Goal: Navigation & Orientation: Understand site structure

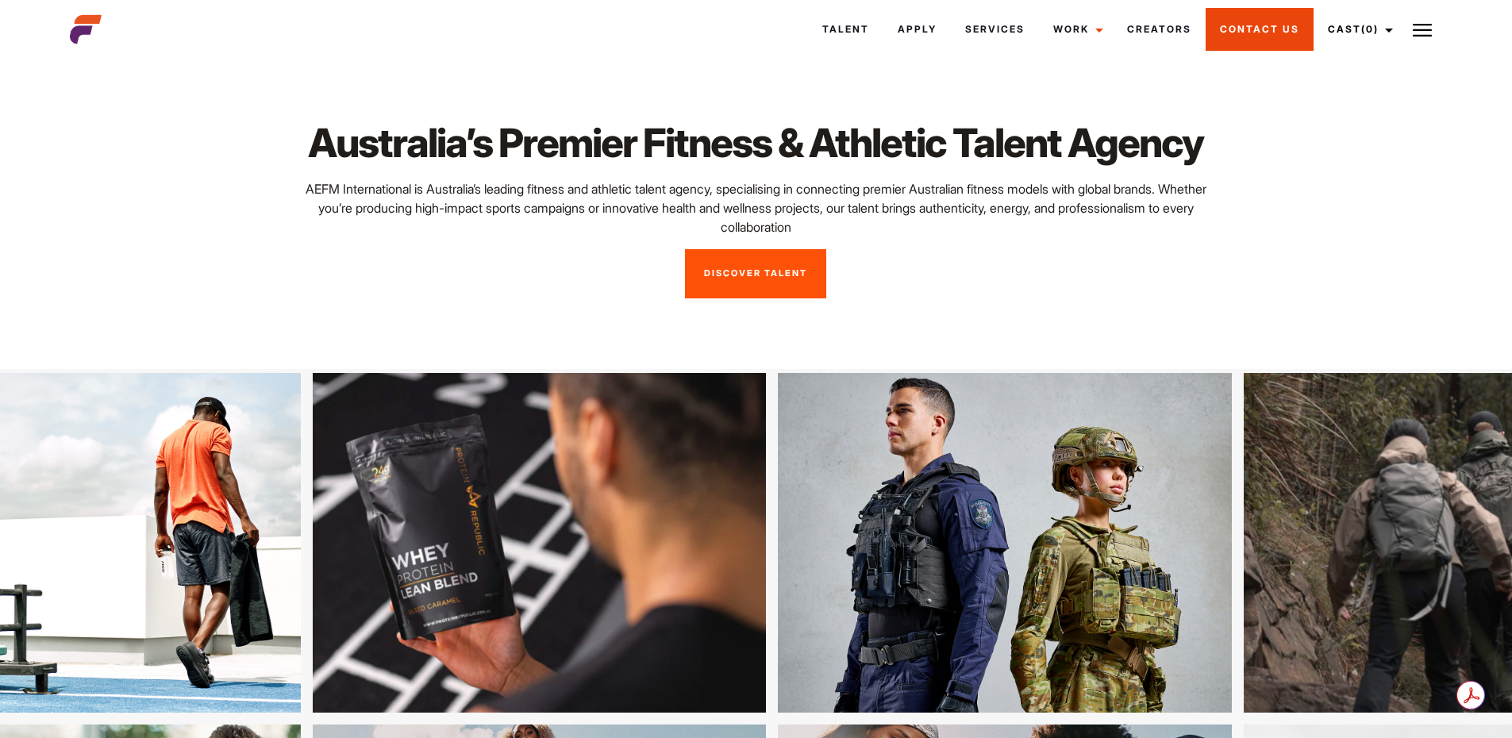
click at [1283, 25] on link "Contact Us" at bounding box center [1260, 29] width 108 height 43
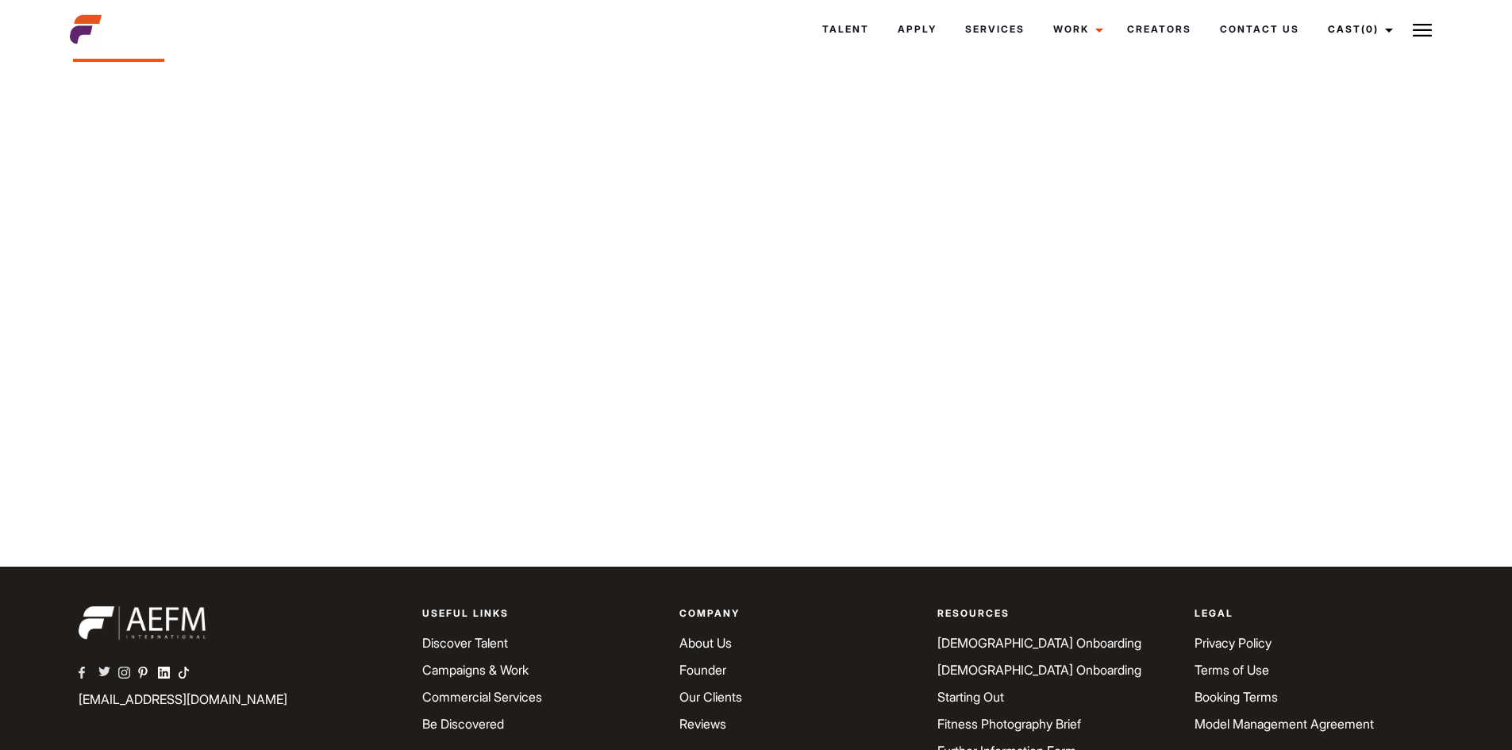
scroll to position [841, 0]
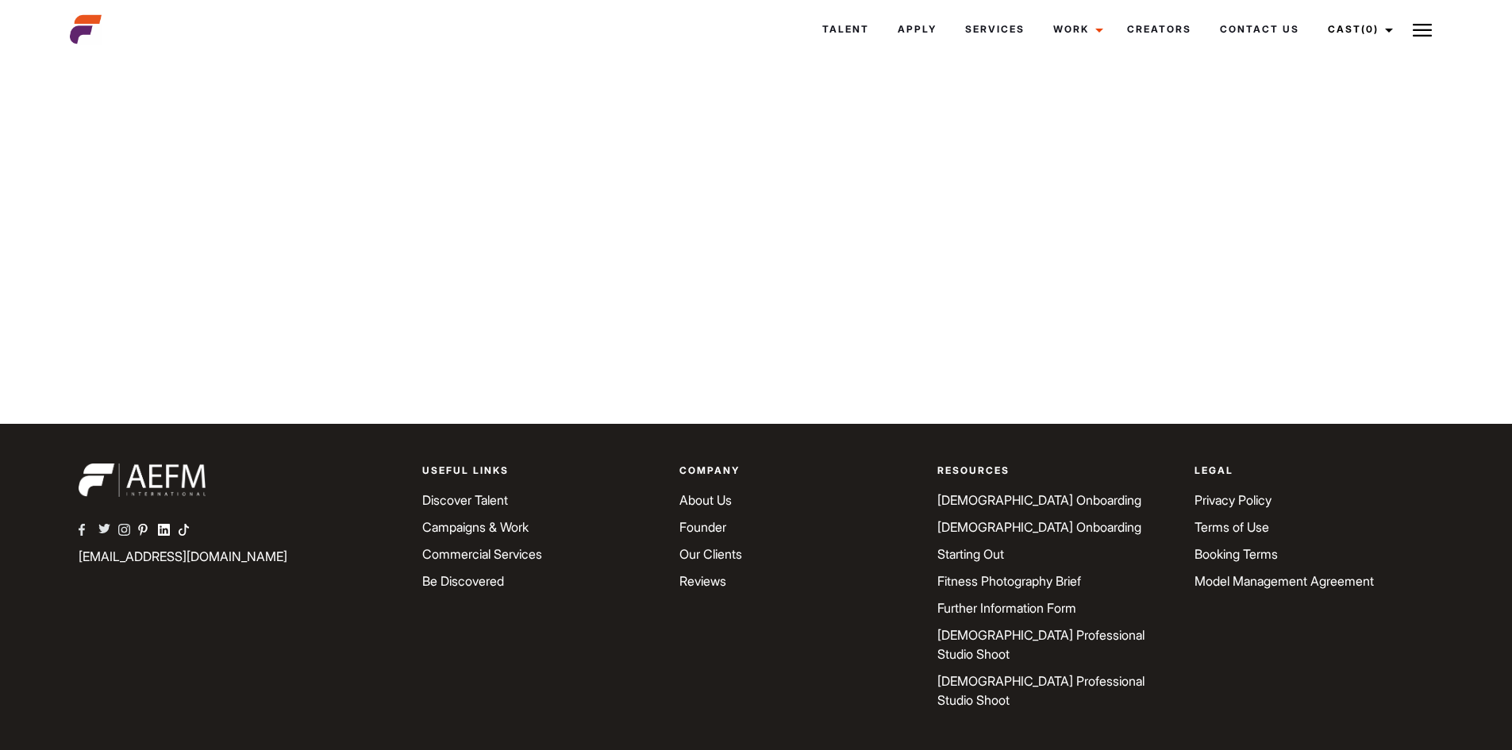
click at [721, 498] on link "About Us" at bounding box center [705, 500] width 52 height 16
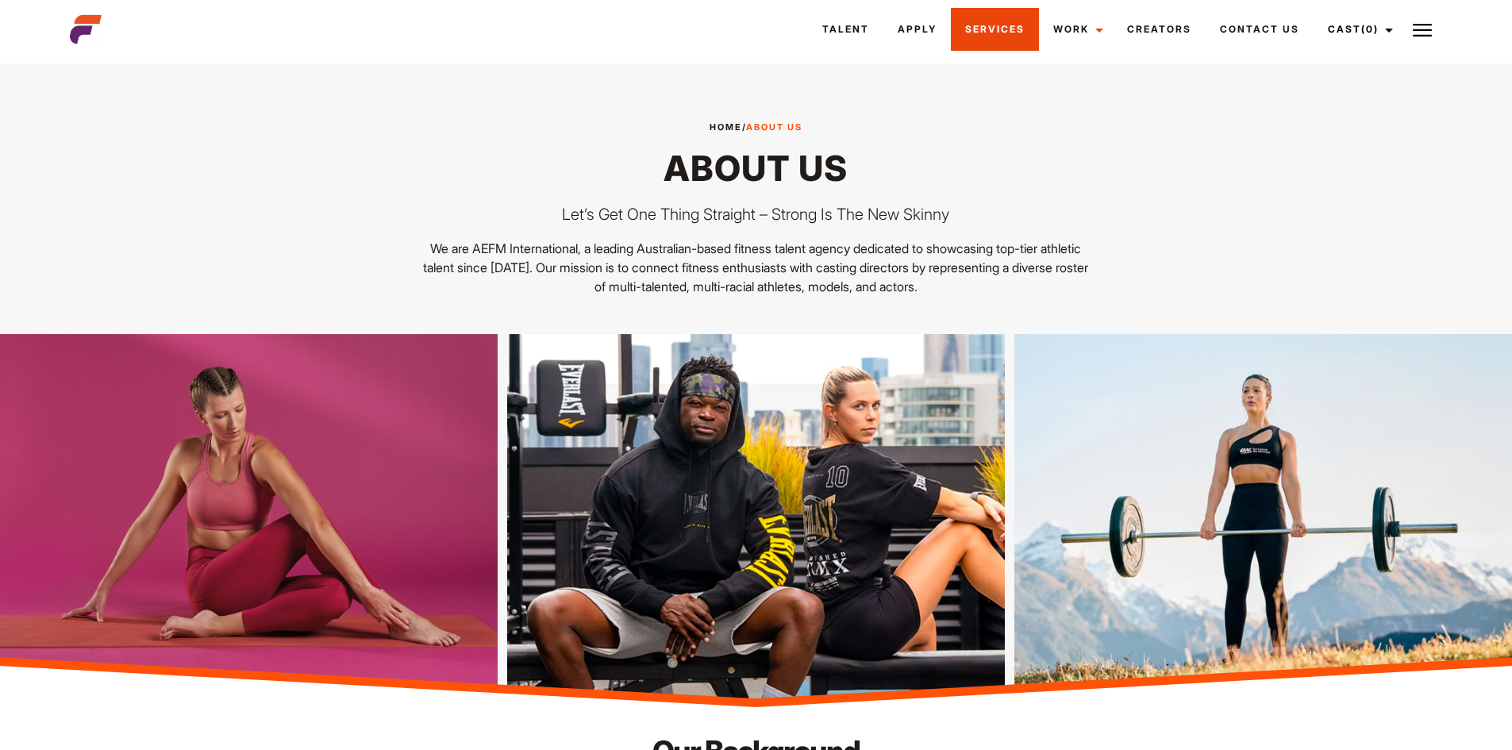
click at [1008, 36] on link "Services" at bounding box center [995, 29] width 88 height 43
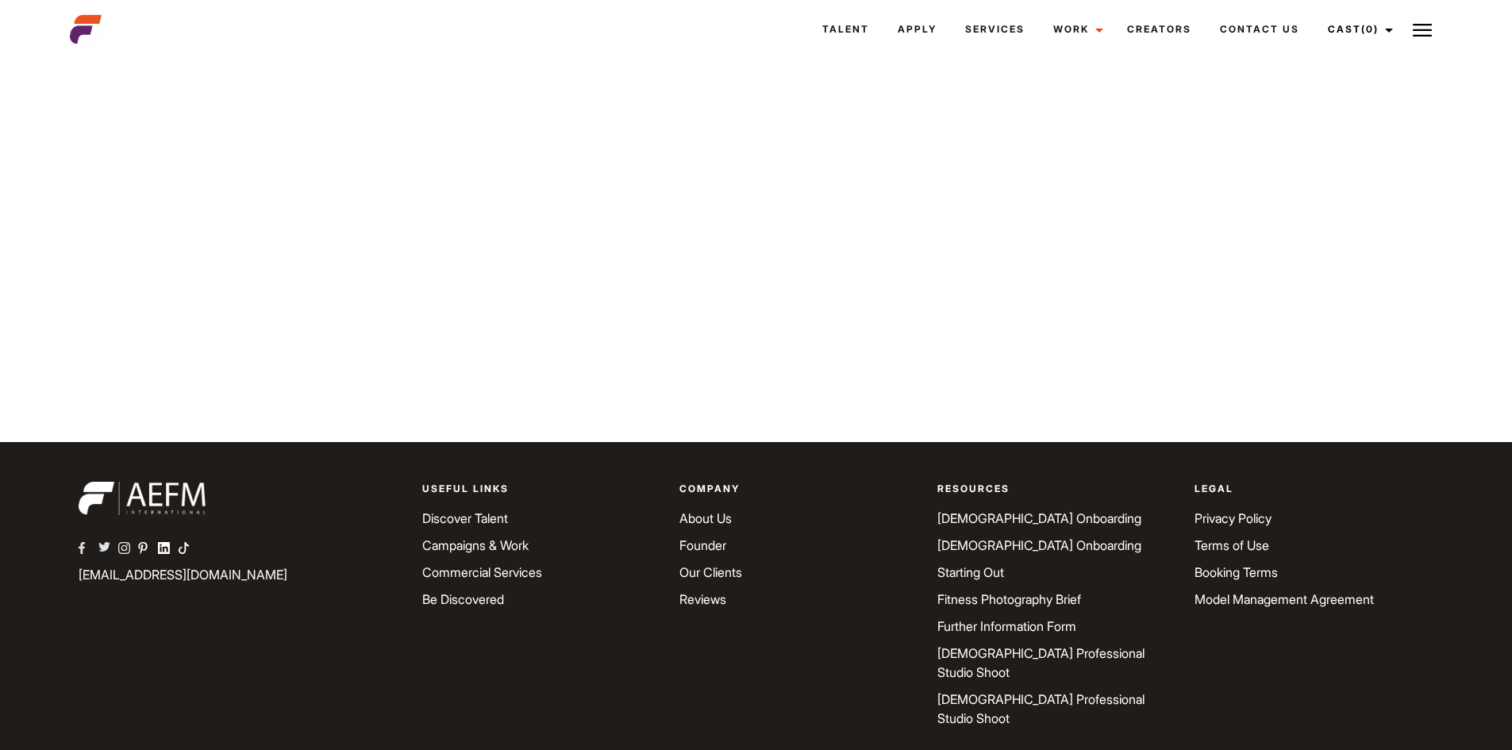
scroll to position [841, 0]
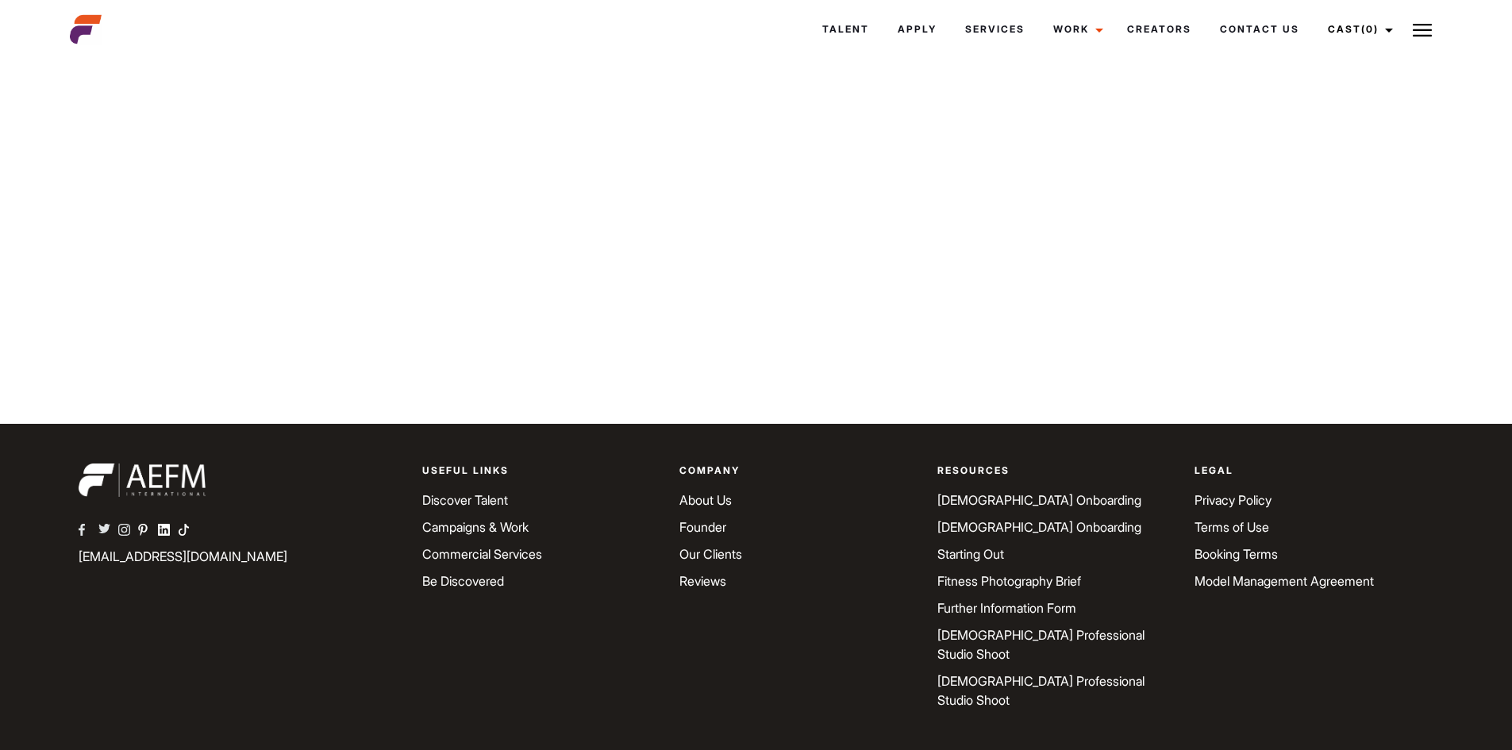
click at [707, 528] on link "Founder" at bounding box center [702, 527] width 47 height 16
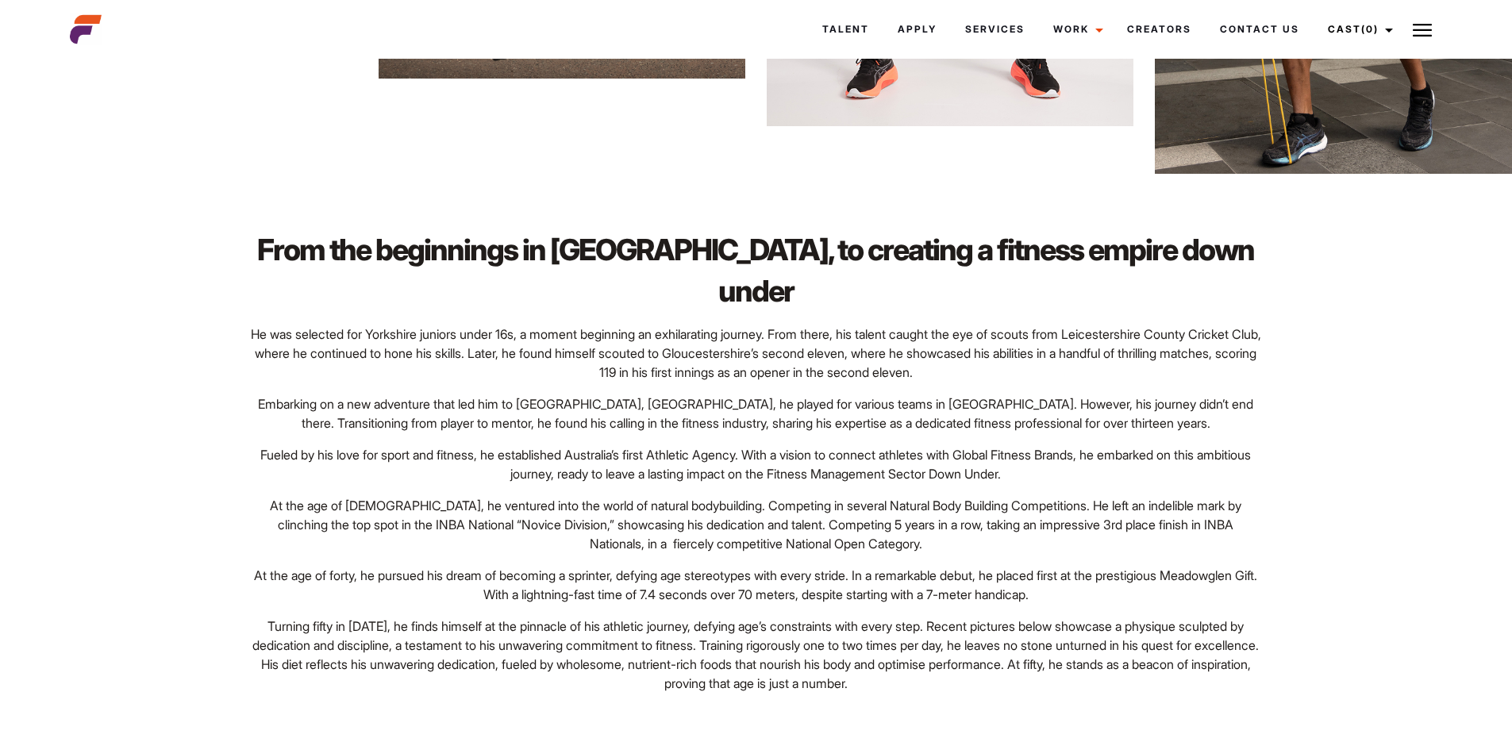
scroll to position [1587, 0]
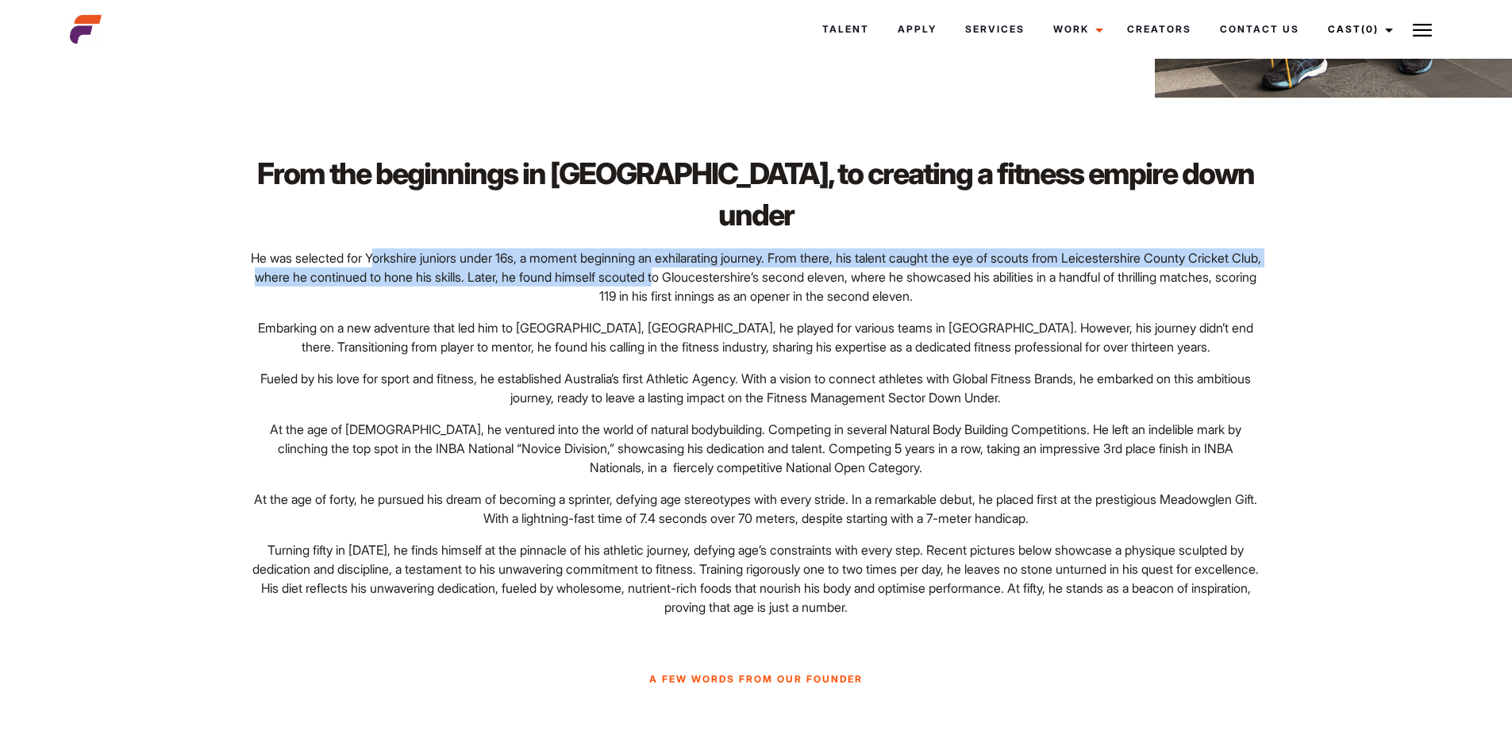
drag, startPoint x: 389, startPoint y: 236, endPoint x: 761, endPoint y: 248, distance: 372.4
click at [761, 248] on p "He was selected for Yorkshire juniors under 16s, a moment beginning an exhilara…" at bounding box center [756, 276] width 1011 height 57
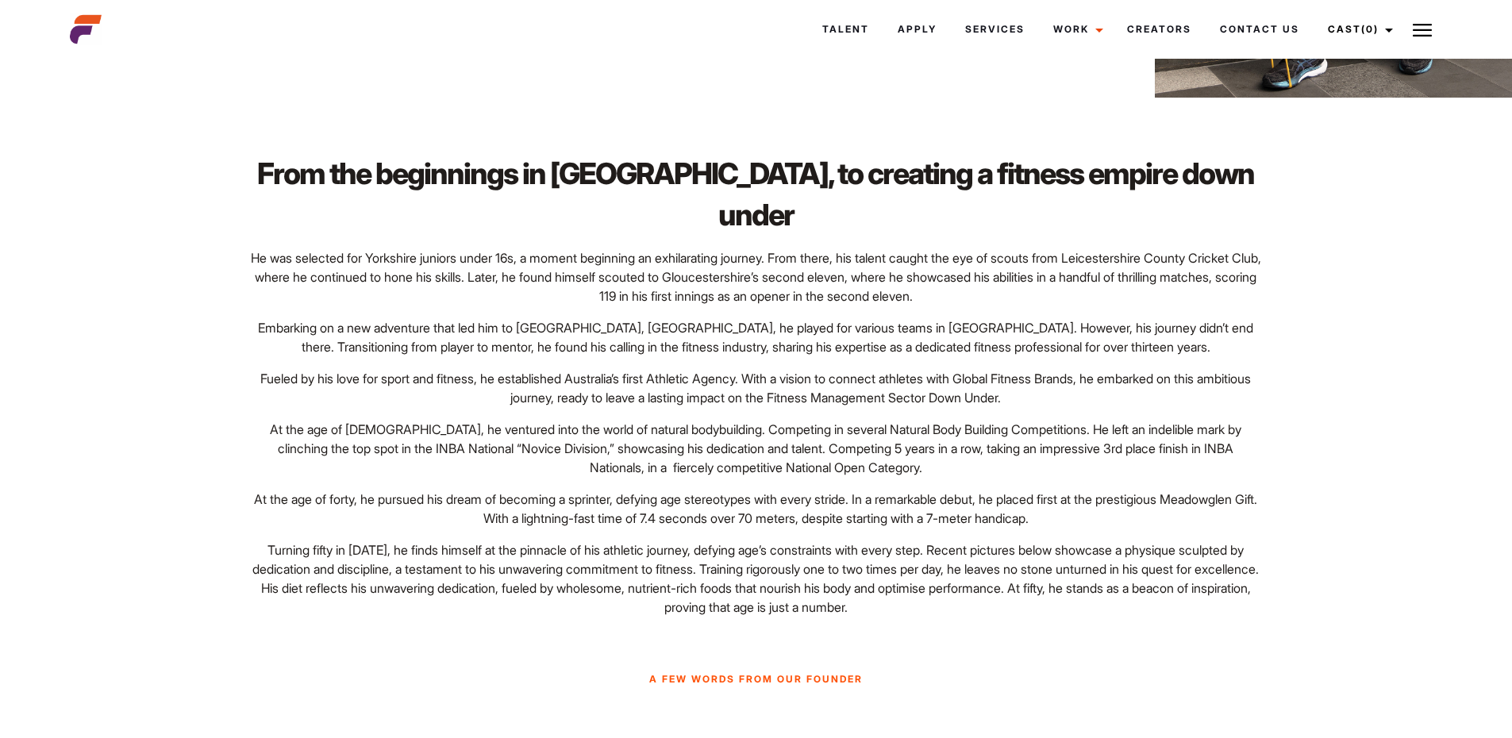
drag, startPoint x: 1036, startPoint y: 375, endPoint x: 1007, endPoint y: 373, distance: 28.7
click at [1033, 375] on p "Fueled by his love for sport and fitness, he established Australia’s first Athl…" at bounding box center [756, 388] width 1011 height 38
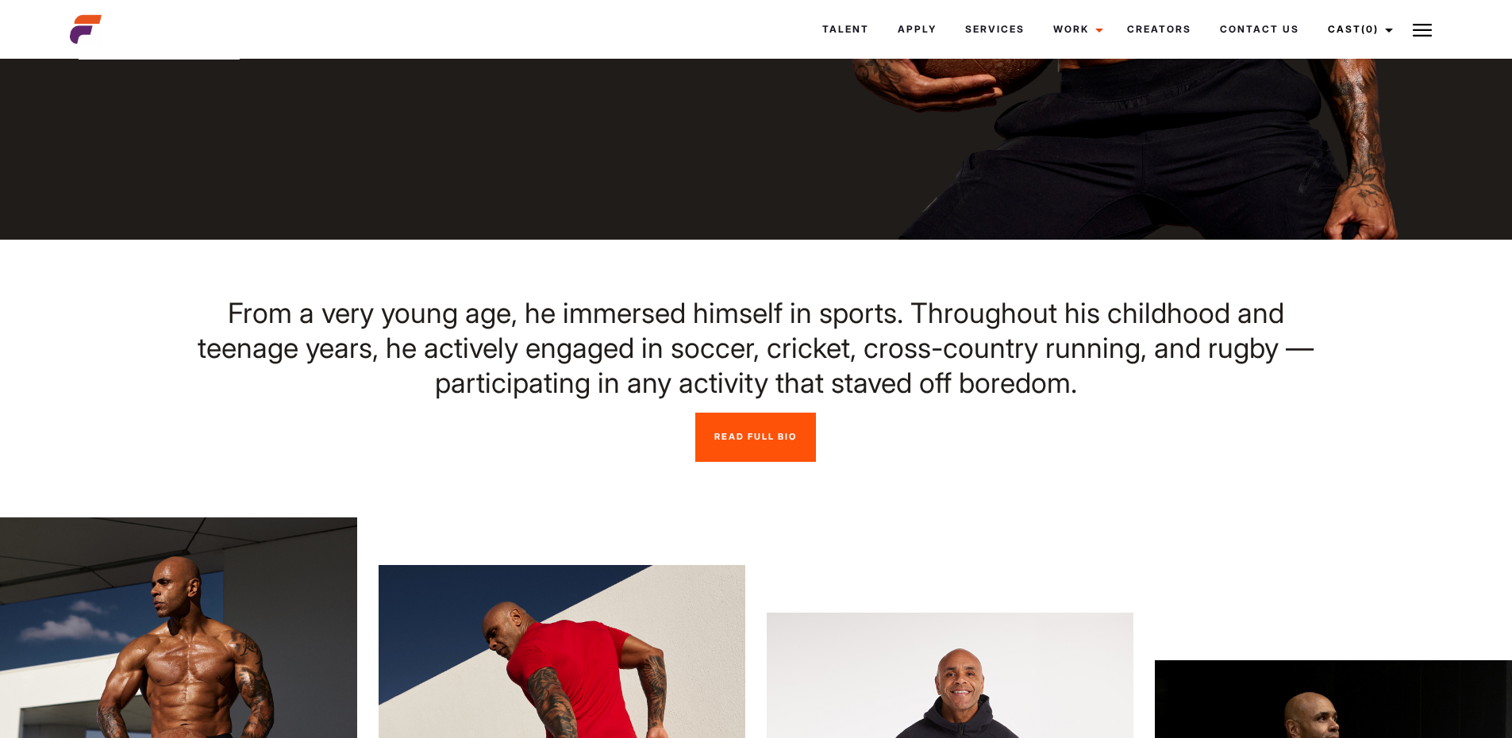
scroll to position [0, 0]
